Goal: Find specific page/section: Find specific page/section

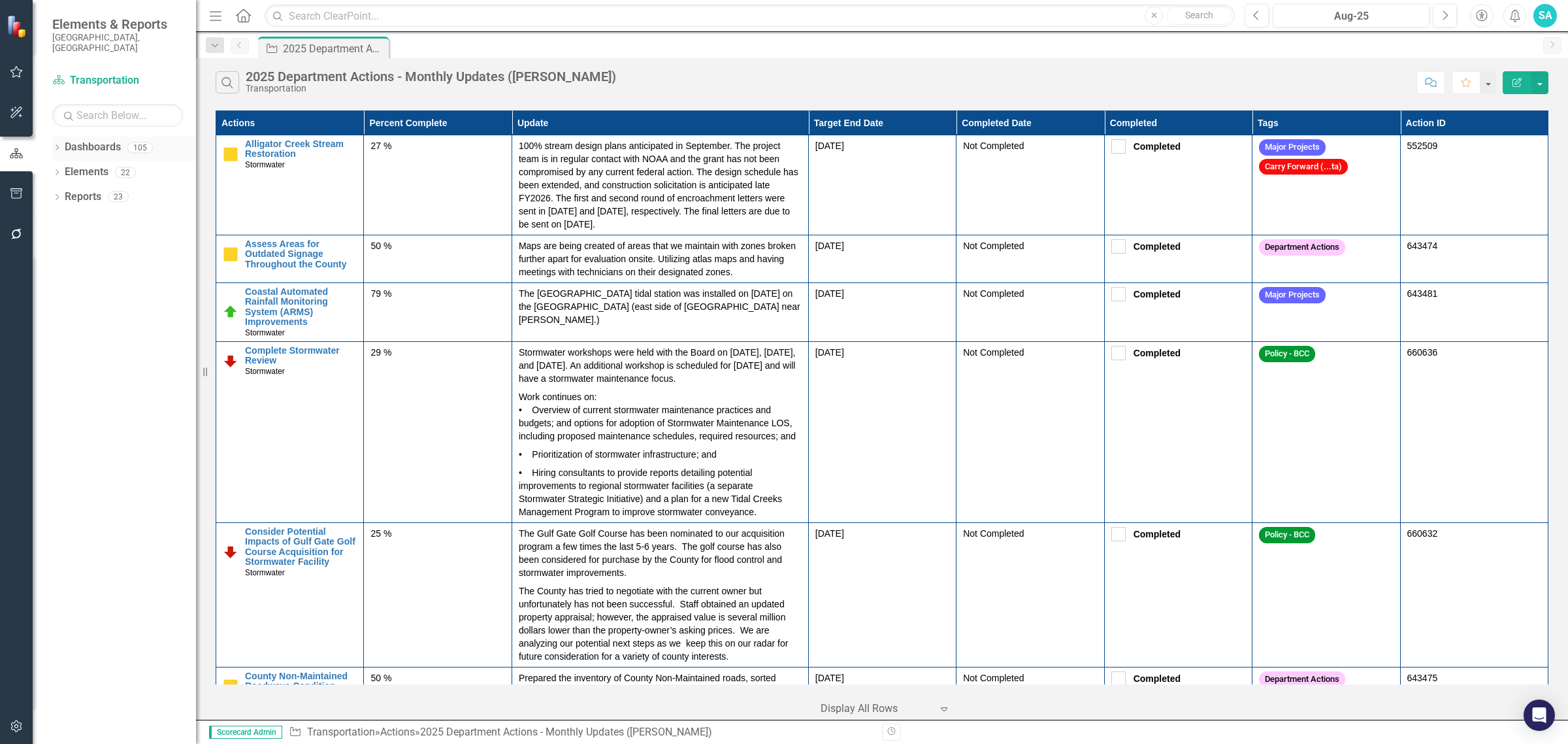
click at [60, 145] on icon "Dropdown" at bounding box center [57, 148] width 9 height 7
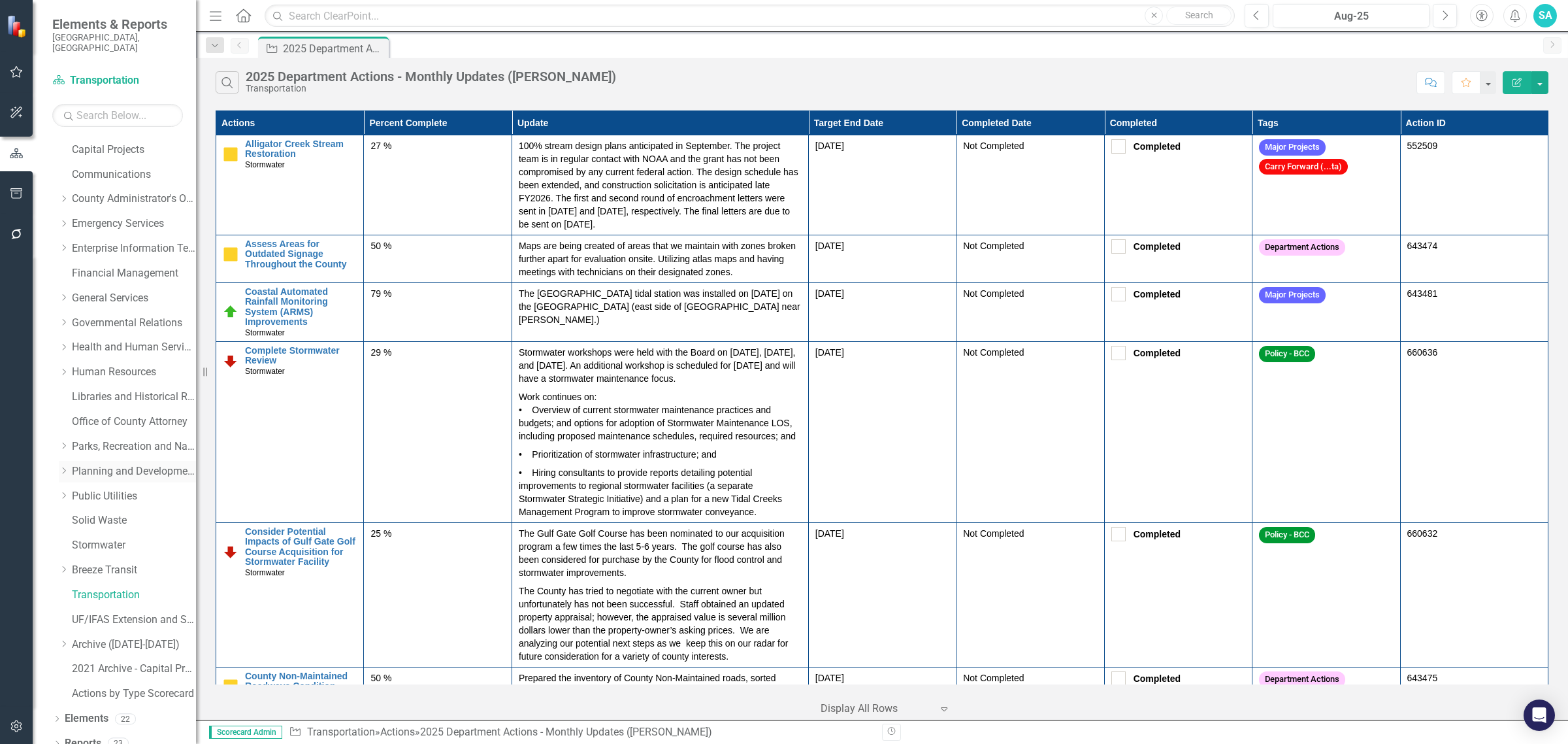
scroll to position [99, 0]
click at [98, 589] on link "Transportation" at bounding box center [133, 592] width 124 height 15
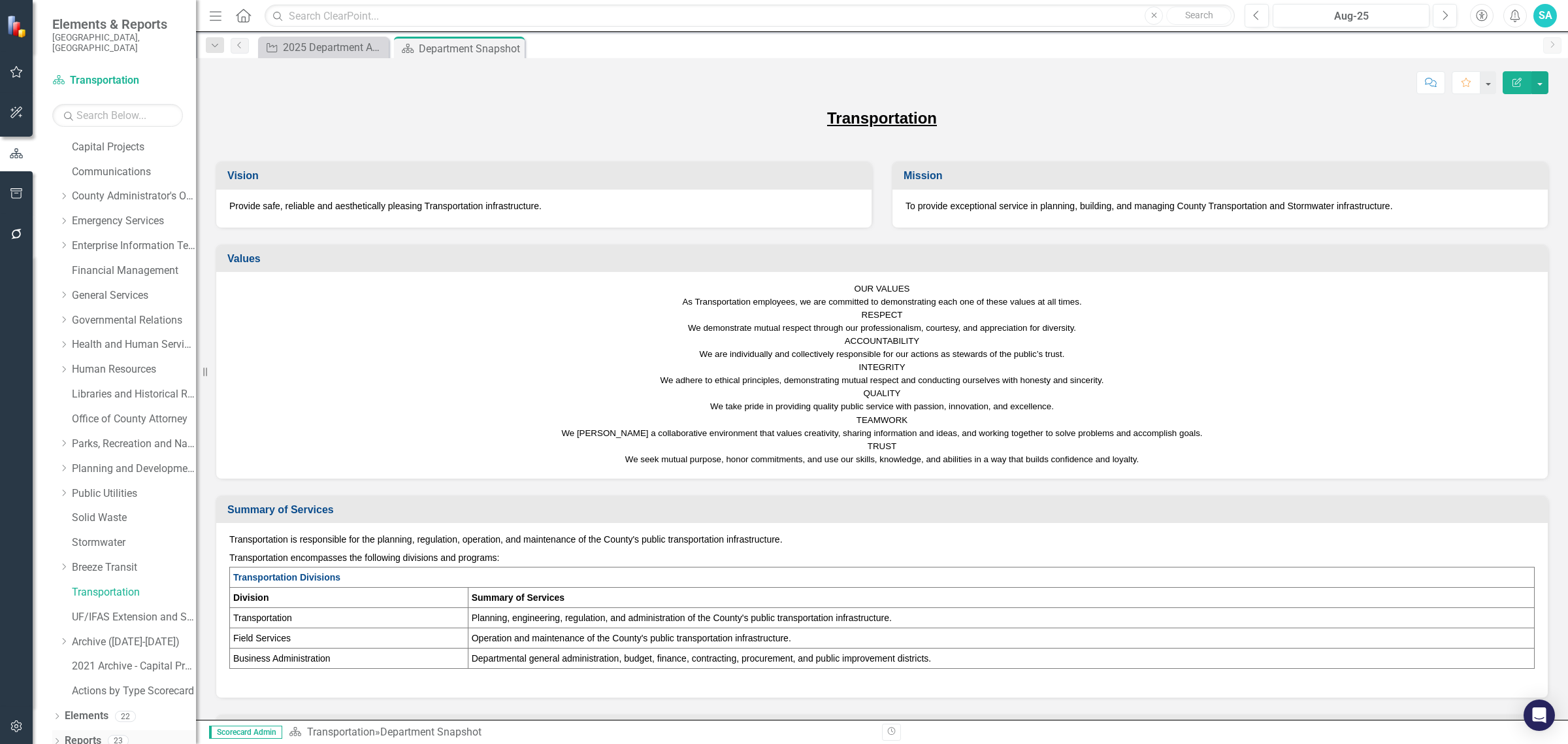
click at [54, 739] on icon "Dropdown" at bounding box center [57, 743] width 9 height 7
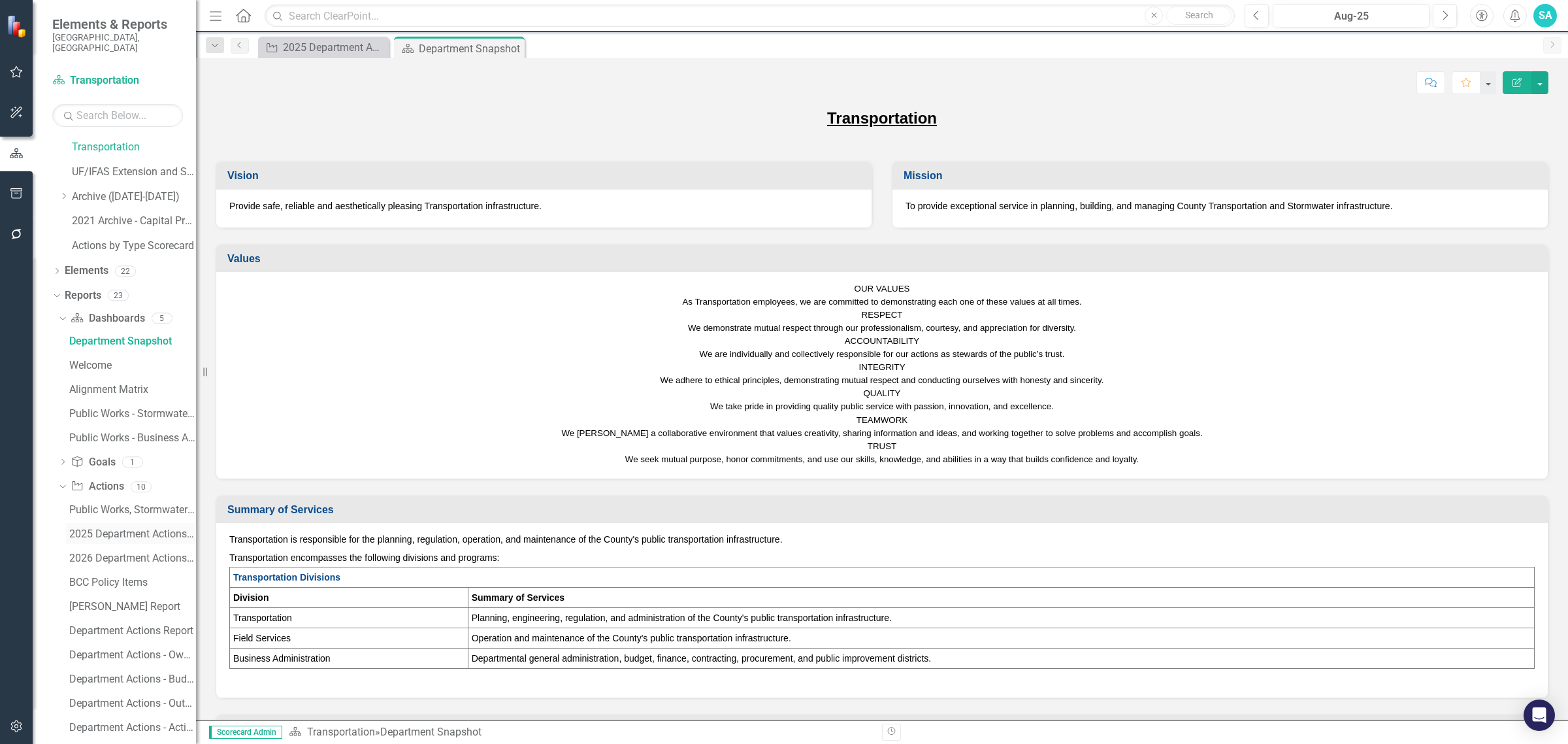
scroll to position [575, 0]
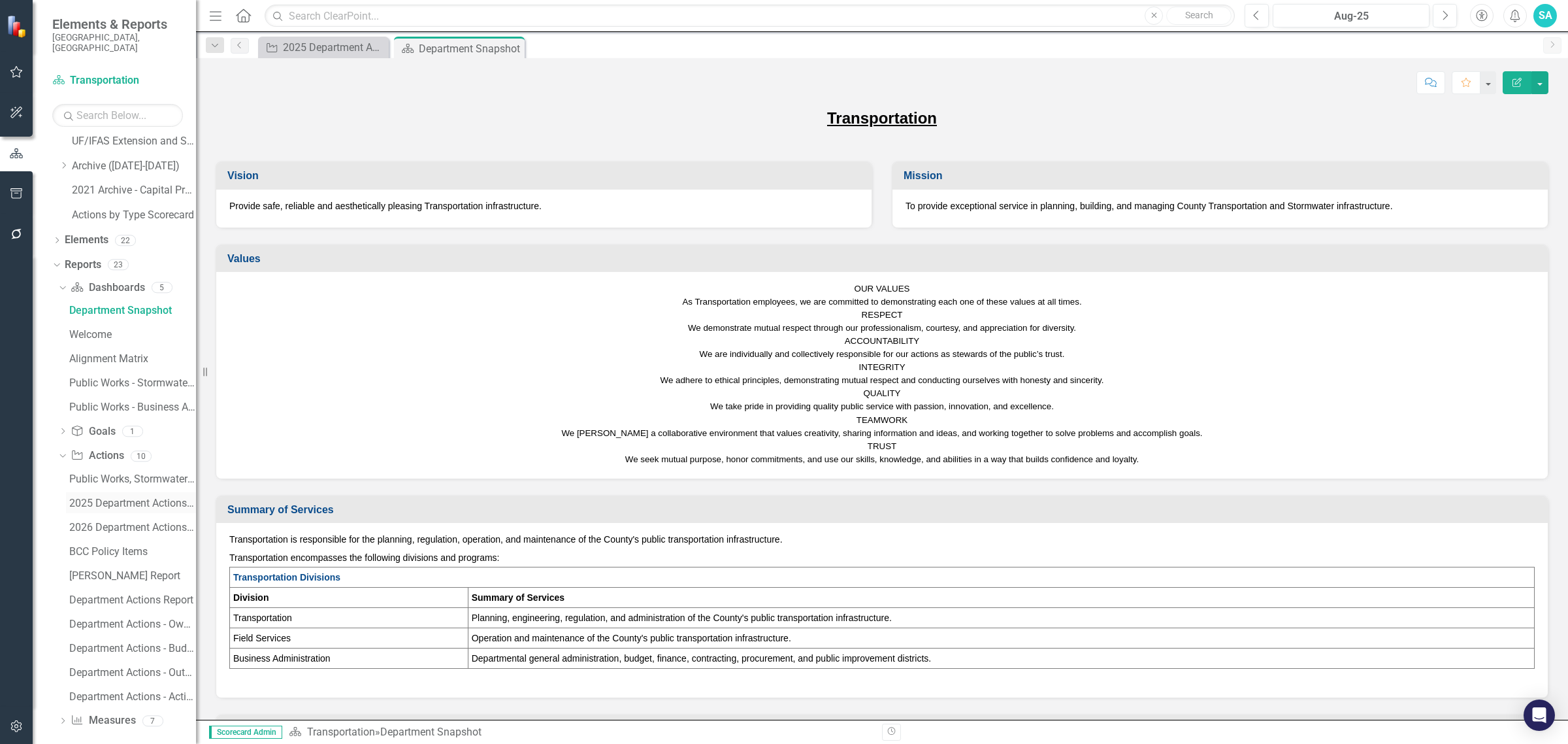
click at [90, 498] on div "2025 Department Actions - Monthly Updates ([PERSON_NAME])" at bounding box center [133, 503] width 127 height 12
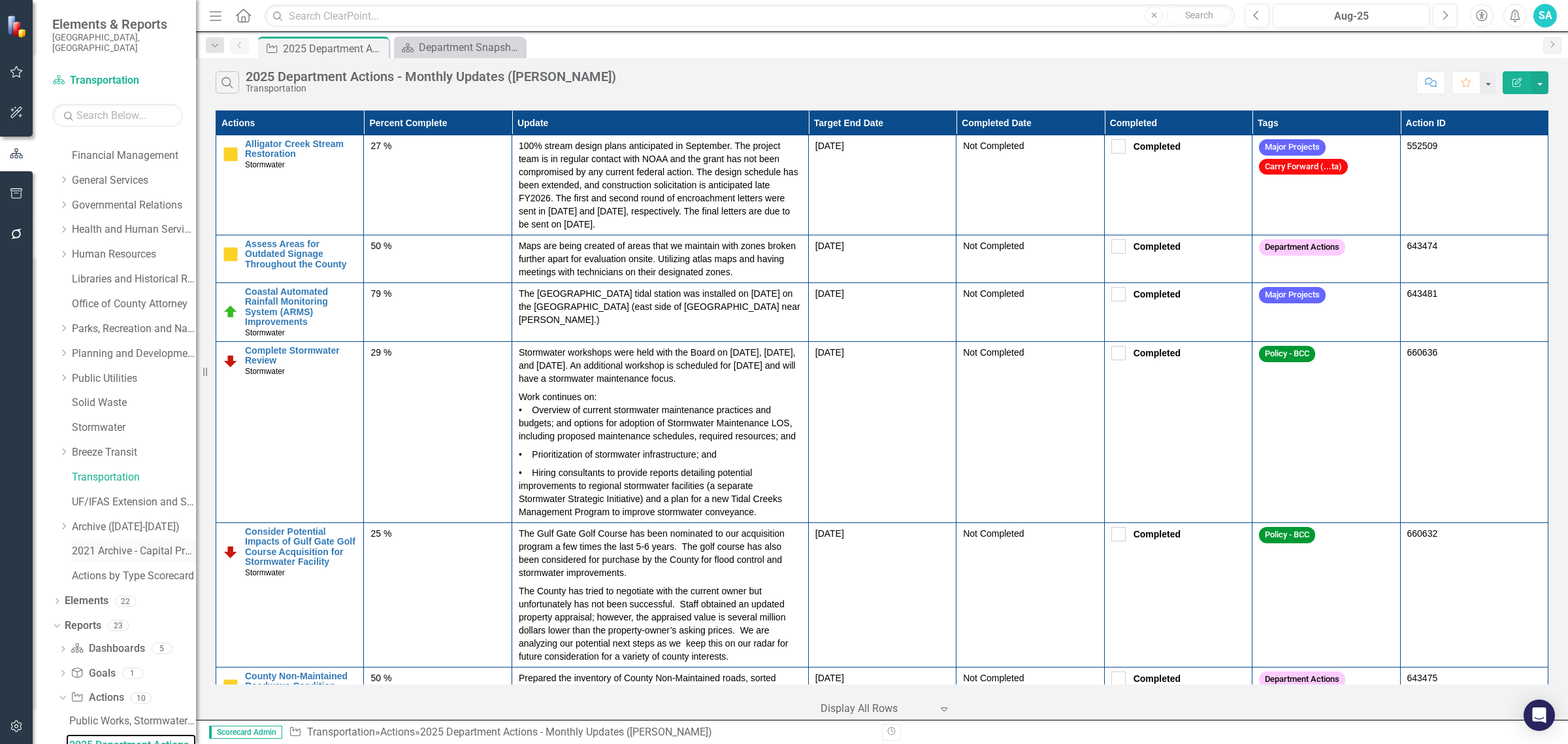
scroll to position [456, 0]
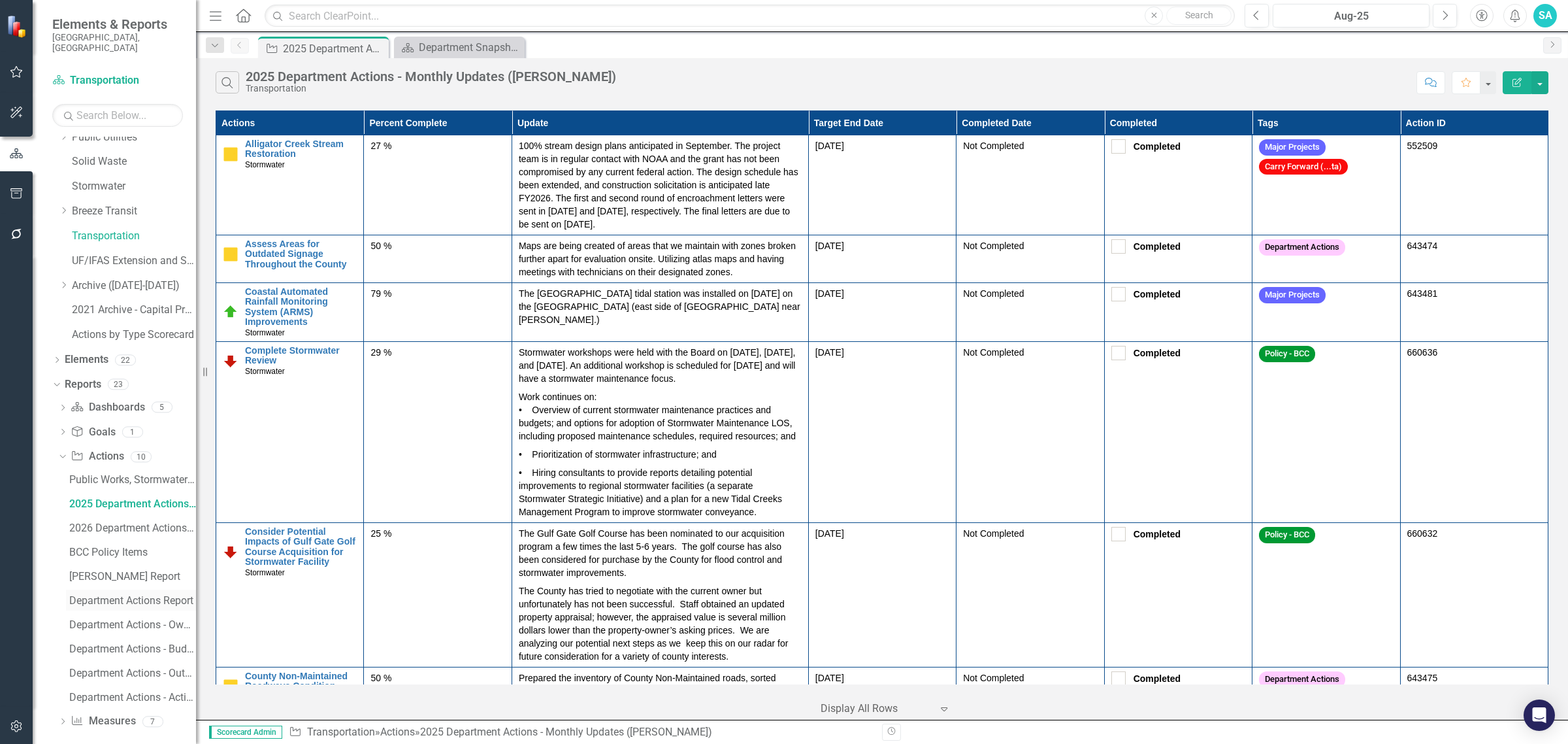
click at [133, 595] on div "Department Actions Report" at bounding box center [133, 601] width 127 height 12
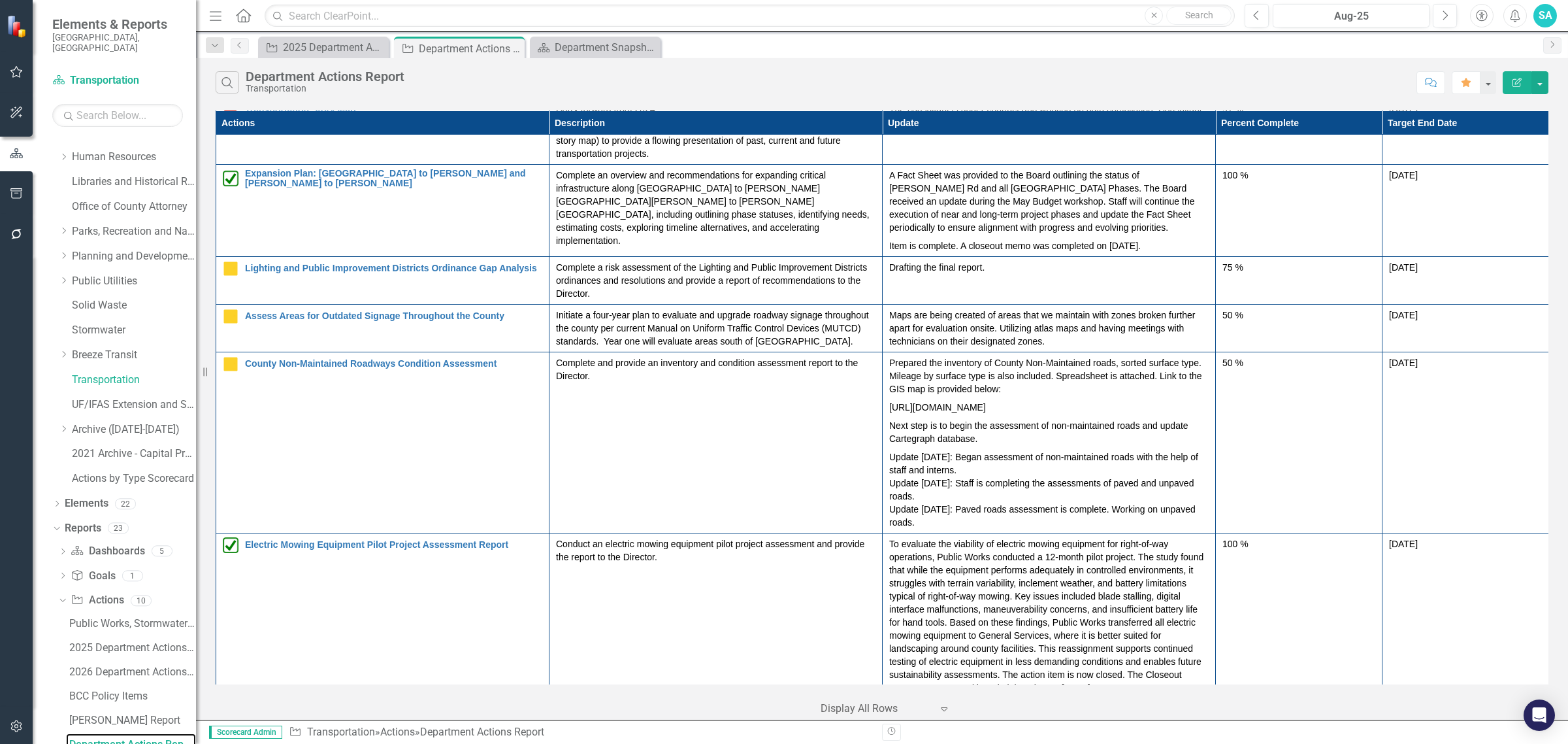
scroll to position [165, 0]
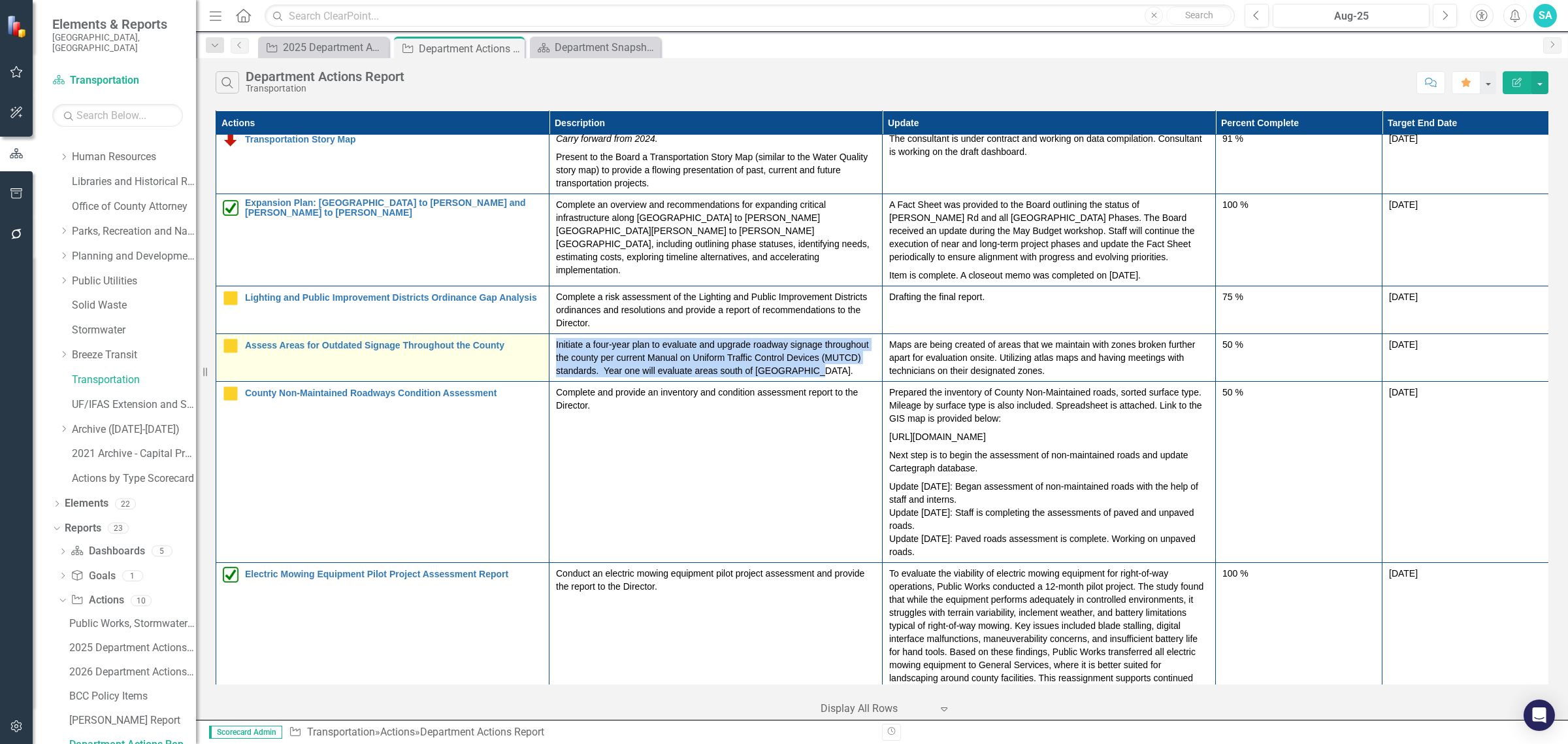
drag, startPoint x: 812, startPoint y: 371, endPoint x: 548, endPoint y: 346, distance: 265.2
click at [548, 346] on tr "Assess Areas for Outdated Signage Throughout the County Edit Edit Action Link O…" at bounding box center [883, 358] width 1333 height 48
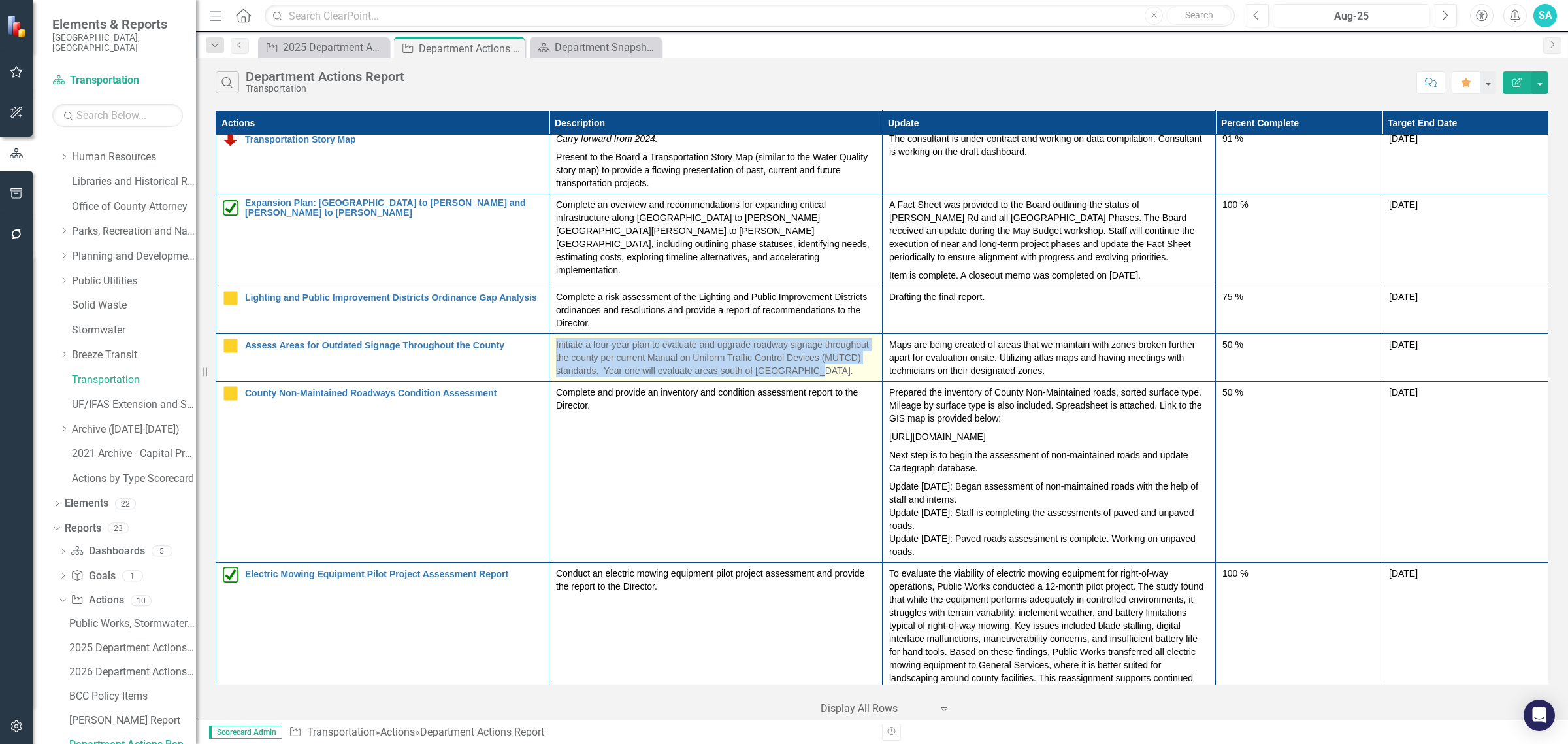
copy tr "Edit Edit Action Link Open Element Initiate a four-year plan to evaluate and up…"
